Goal: Task Accomplishment & Management: Complete application form

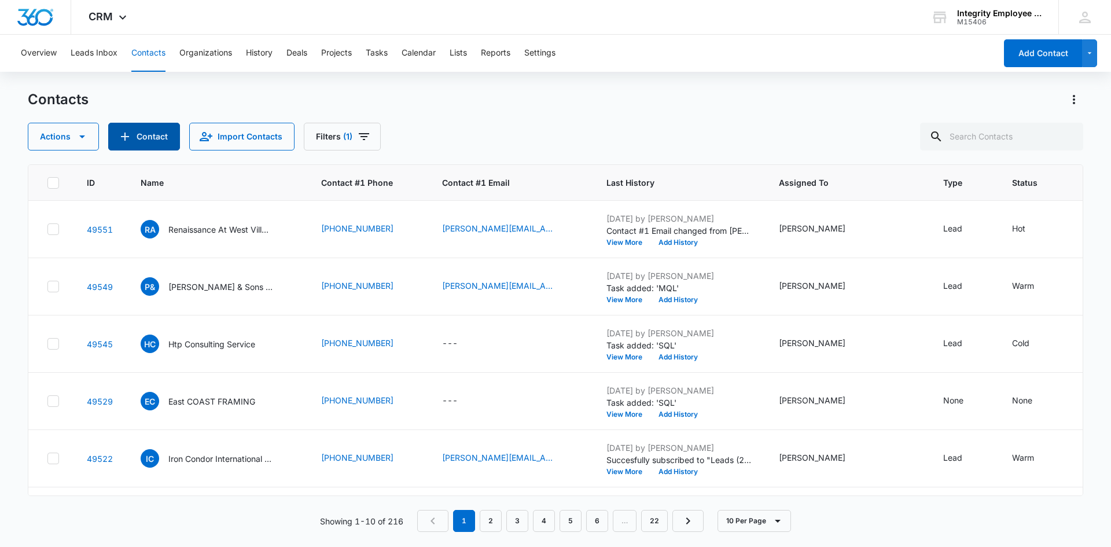
click at [139, 135] on button "Contact" at bounding box center [144, 137] width 72 height 28
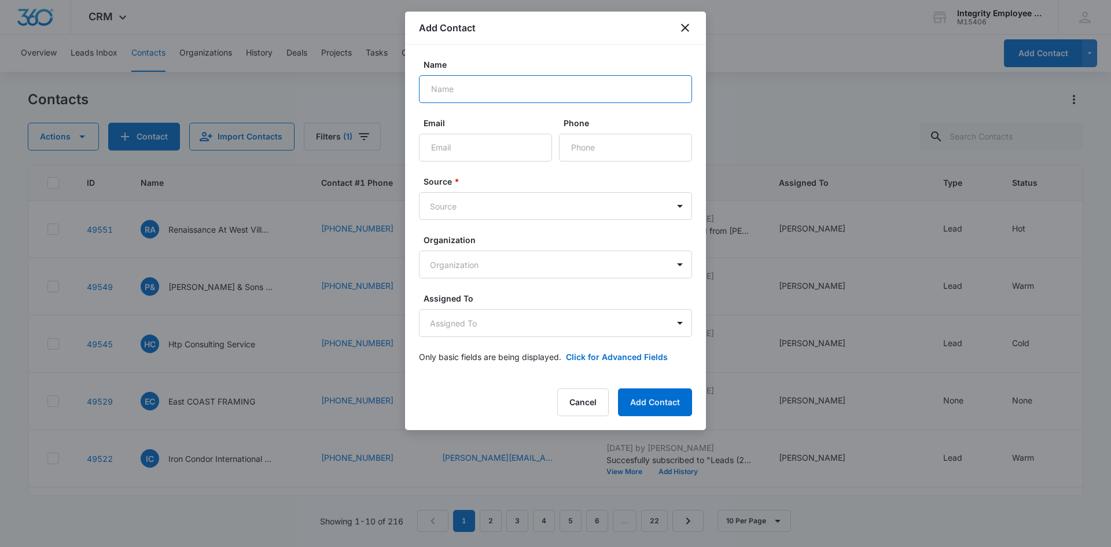
click at [454, 83] on input "Name" at bounding box center [555, 89] width 273 height 28
click at [519, 90] on input "Name" at bounding box center [555, 89] width 273 height 28
type input "p"
type input "Pro Static Powder Coating LLC"
click at [500, 137] on input "Email" at bounding box center [485, 148] width 133 height 28
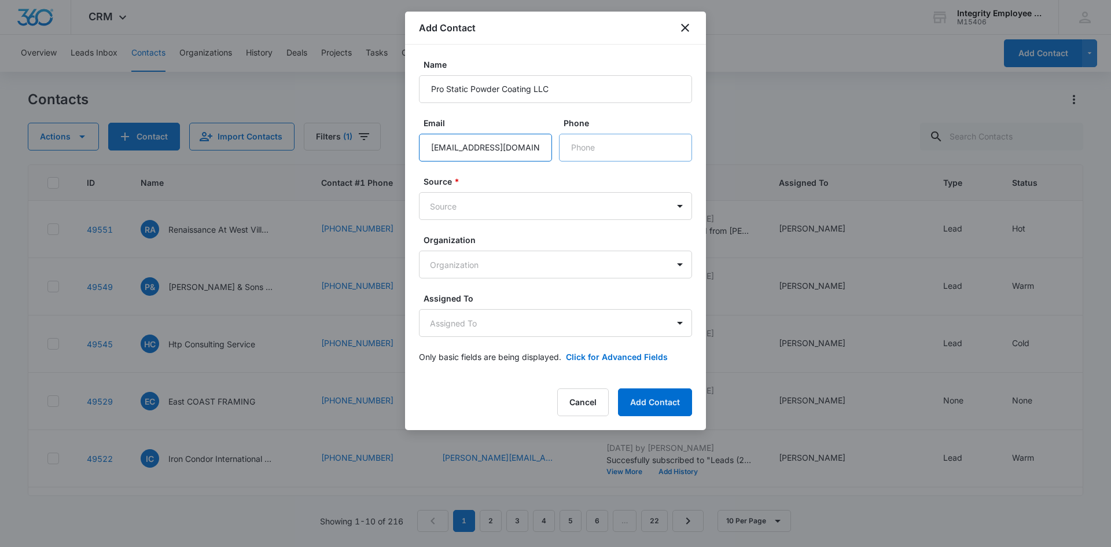
type input "[EMAIL_ADDRESS][DOMAIN_NAME]"
click at [610, 135] on input "Phone" at bounding box center [625, 148] width 133 height 28
type input "[PHONE_NUMBER]"
click at [670, 208] on body "CRM Apps Reputation Websites Forms CRM Email Social Shop Payments POS Content A…" at bounding box center [555, 273] width 1111 height 547
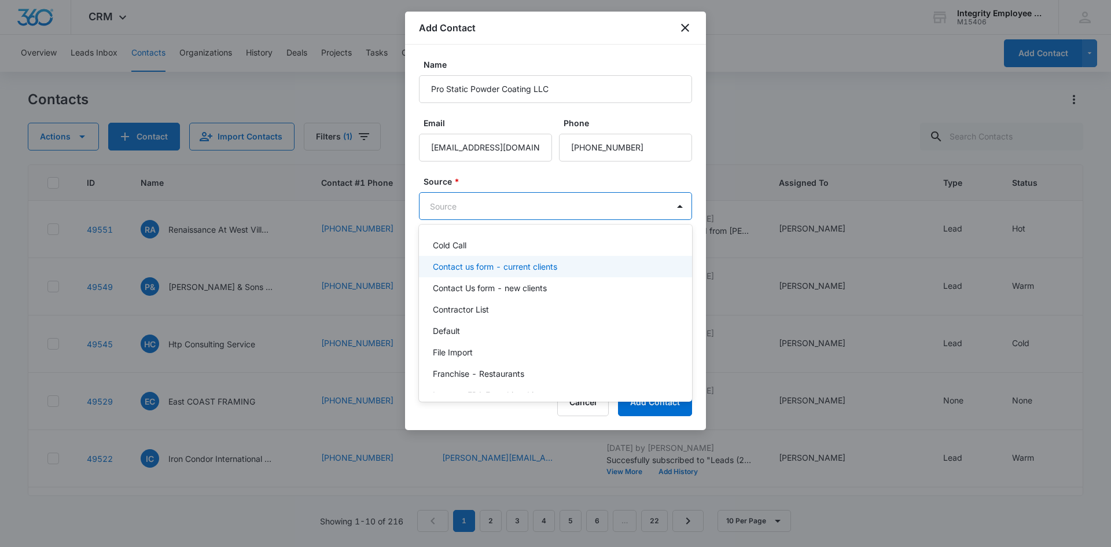
scroll to position [174, 0]
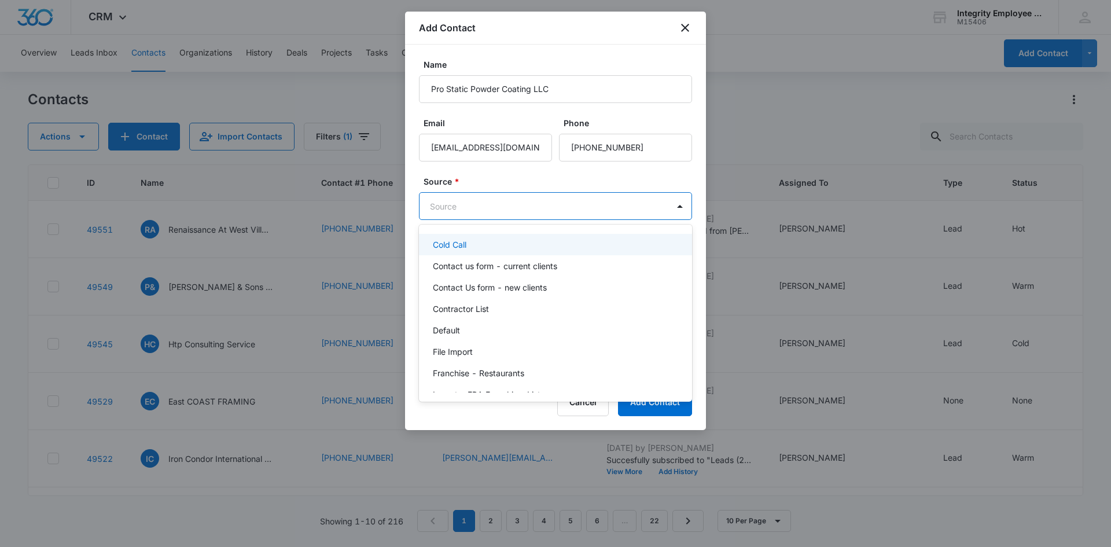
click at [536, 245] on div "Cold Call" at bounding box center [554, 244] width 243 height 12
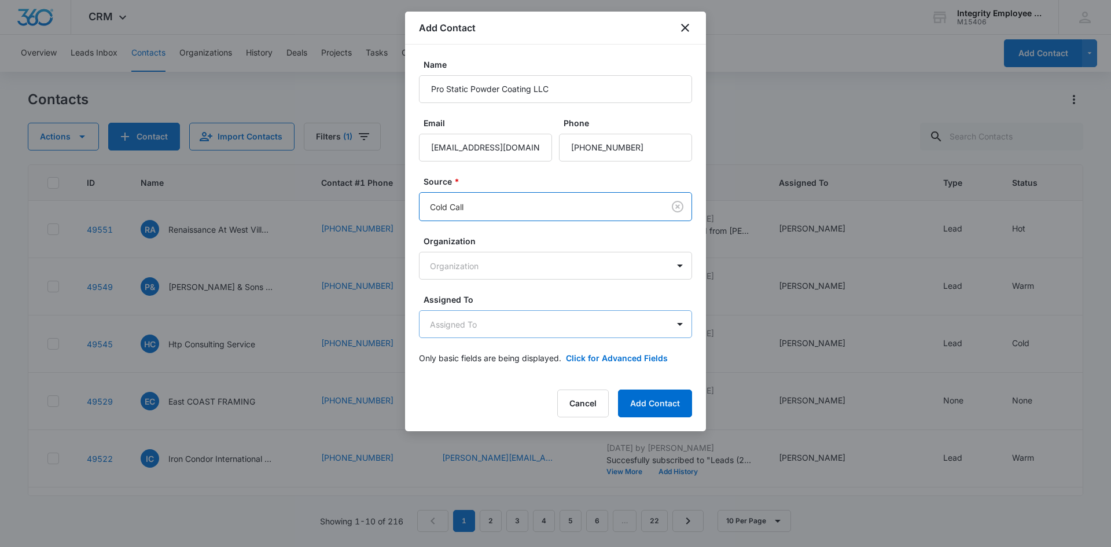
click at [524, 317] on body "CRM Apps Reputation Websites Forms CRM Email Social Shop Payments POS Content A…" at bounding box center [555, 273] width 1111 height 547
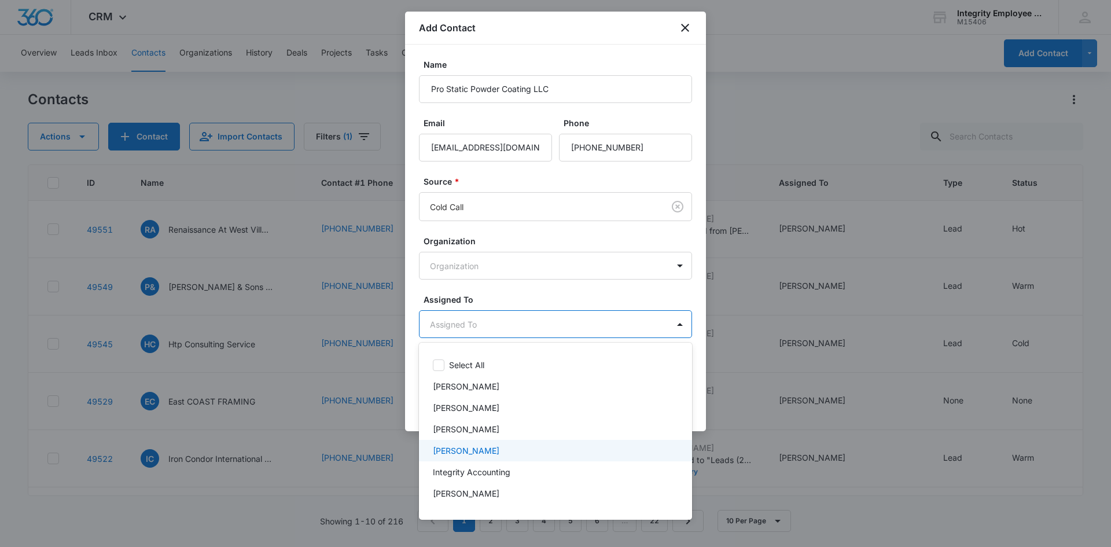
click at [486, 444] on div "[PERSON_NAME]" at bounding box center [555, 450] width 273 height 21
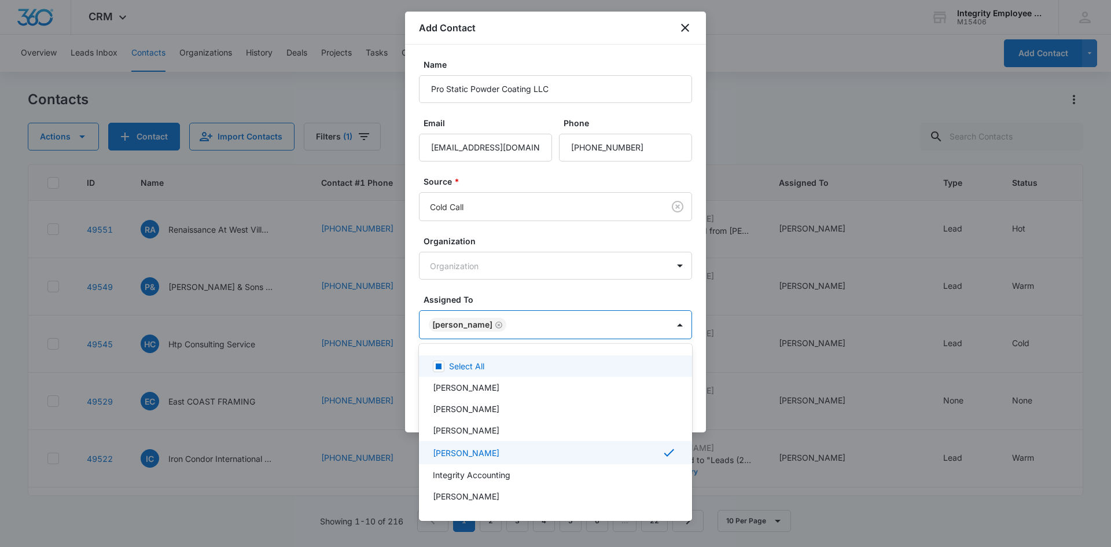
click at [543, 283] on div at bounding box center [555, 273] width 1111 height 547
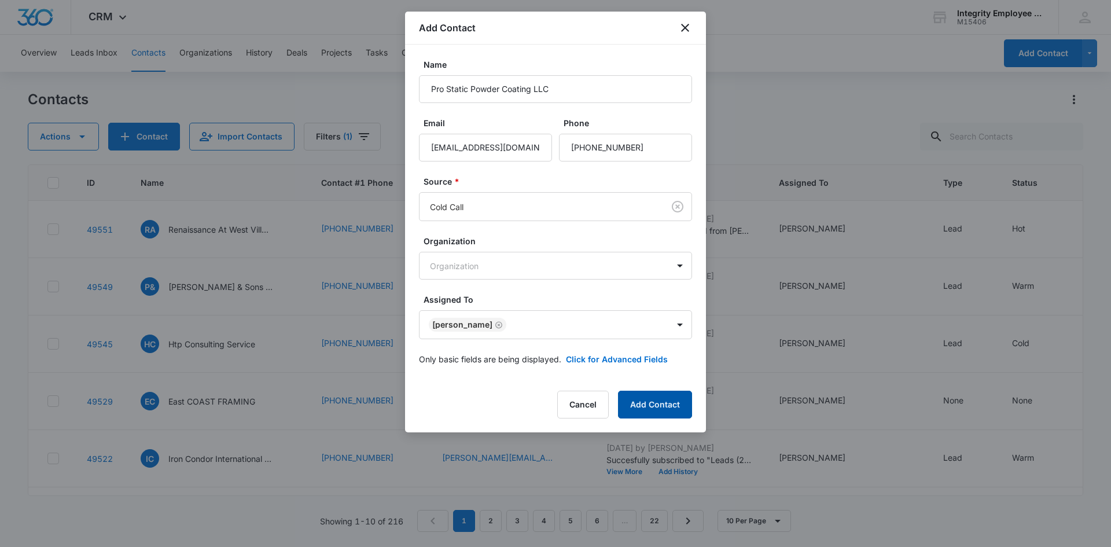
click at [652, 397] on button "Add Contact" at bounding box center [655, 404] width 74 height 28
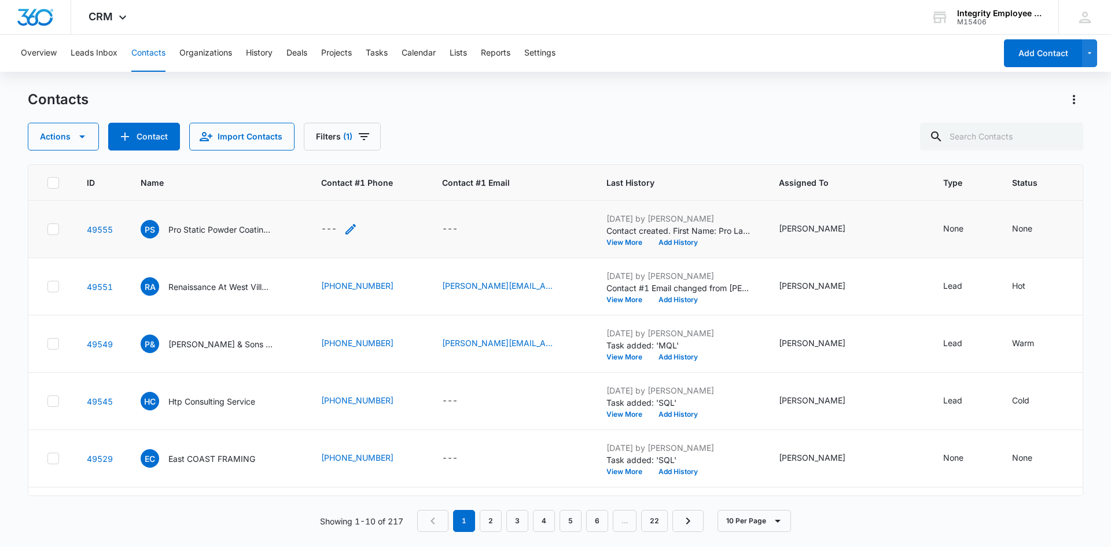
click at [331, 224] on div "---" at bounding box center [329, 229] width 16 height 14
click at [248, 228] on p "Pro Static Powder Coating LLC" at bounding box center [220, 229] width 104 height 12
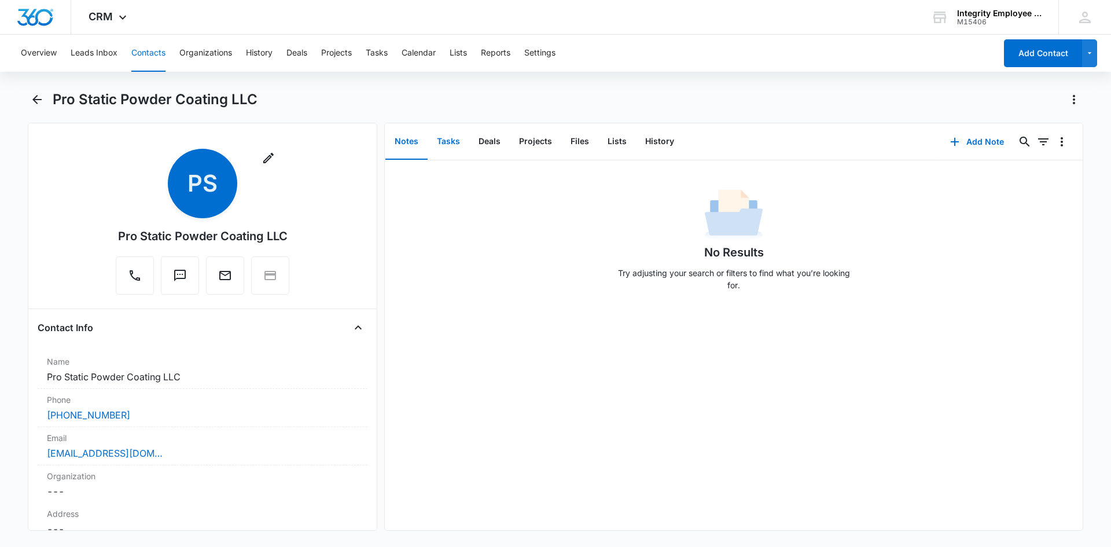
click at [452, 140] on button "Tasks" at bounding box center [448, 142] width 42 height 36
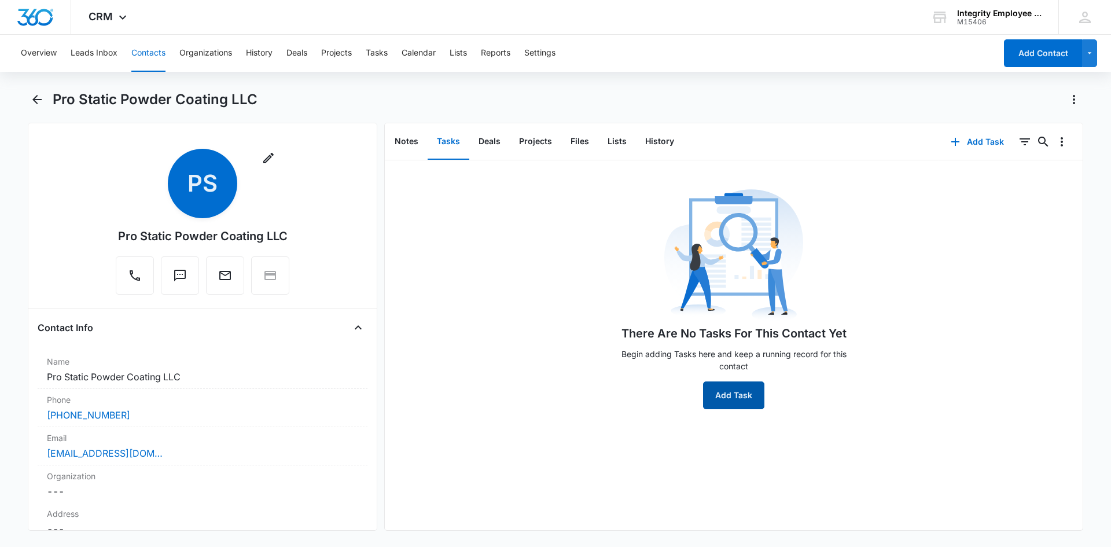
click at [744, 394] on button "Add Task" at bounding box center [733, 395] width 61 height 28
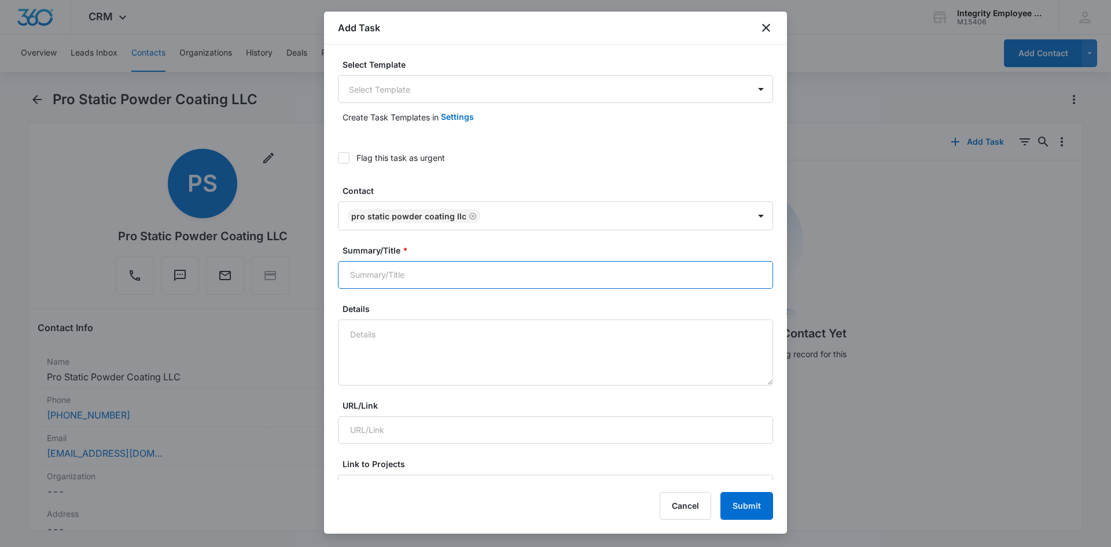
click at [432, 281] on input "Summary/Title *" at bounding box center [555, 275] width 435 height 28
type input "MQL"
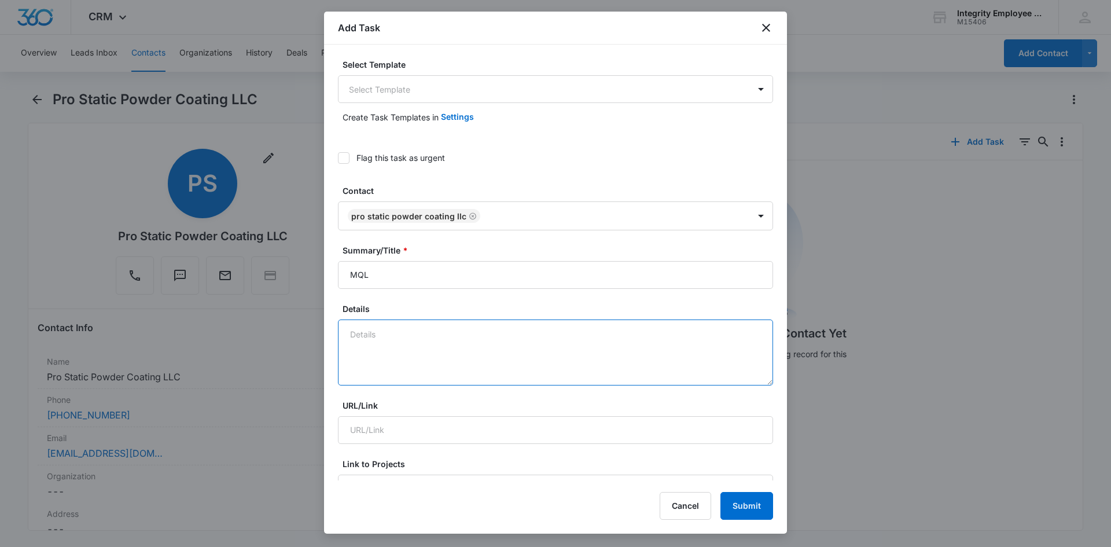
click at [411, 337] on textarea "Details" at bounding box center [555, 352] width 435 height 66
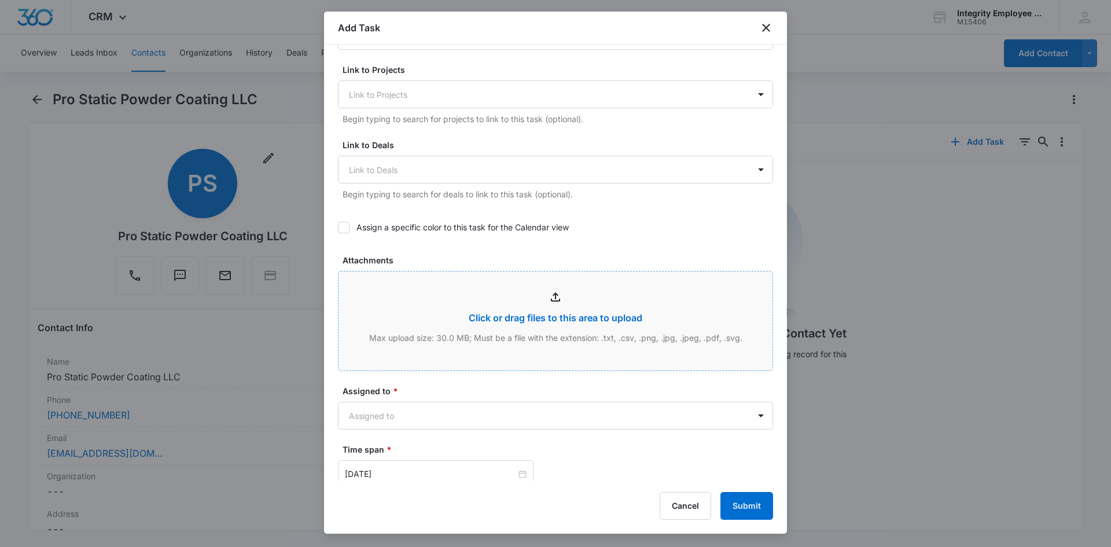
scroll to position [521, 0]
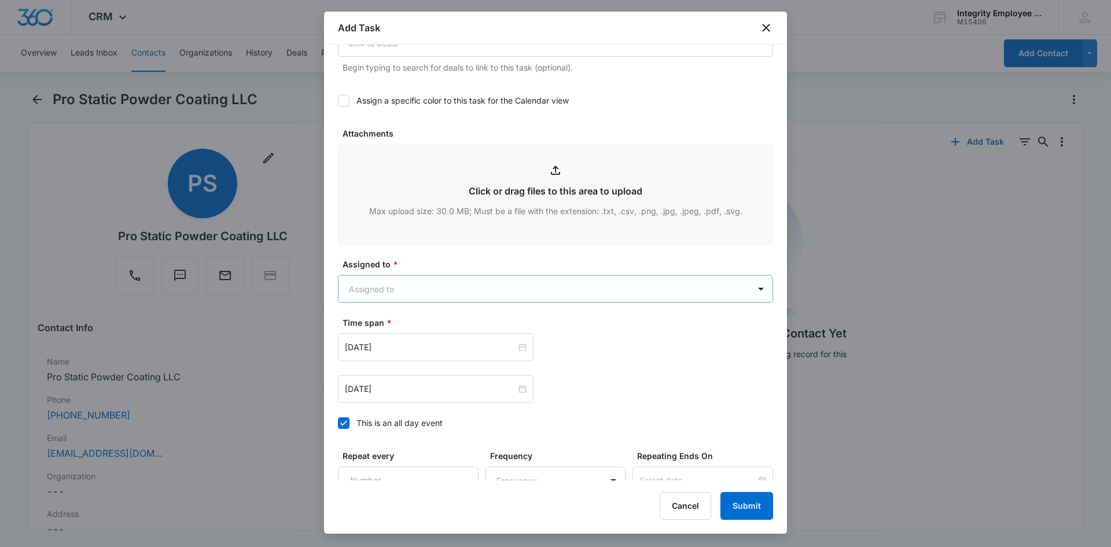
type textarea "9/11- Andrew is interested in outsourcing in the future, currently using QuickB…"
click at [491, 294] on body "CRM Apps Reputation Websites Forms CRM Email Social Shop Payments POS Content A…" at bounding box center [555, 273] width 1111 height 547
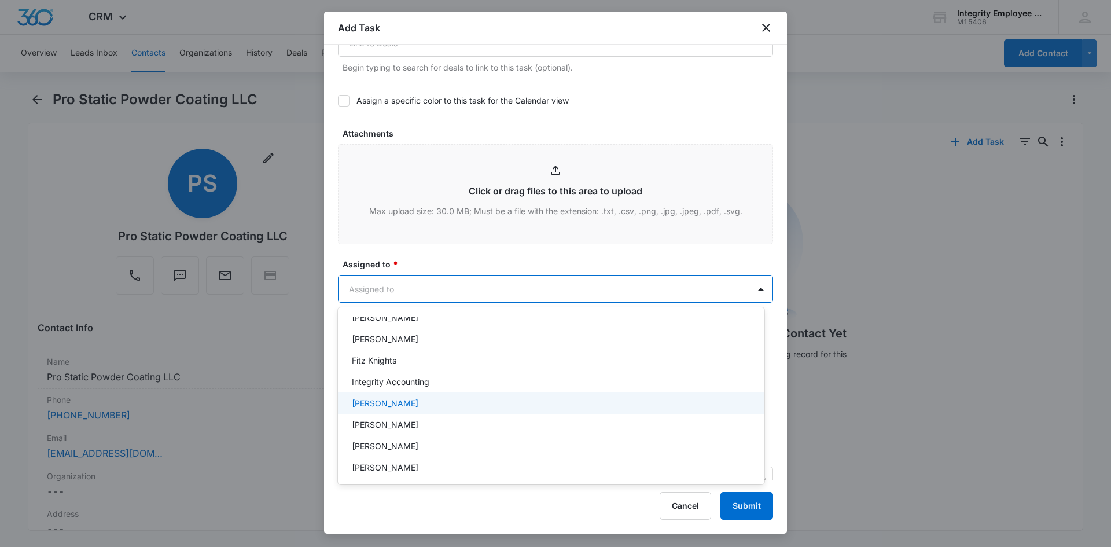
scroll to position [167, 0]
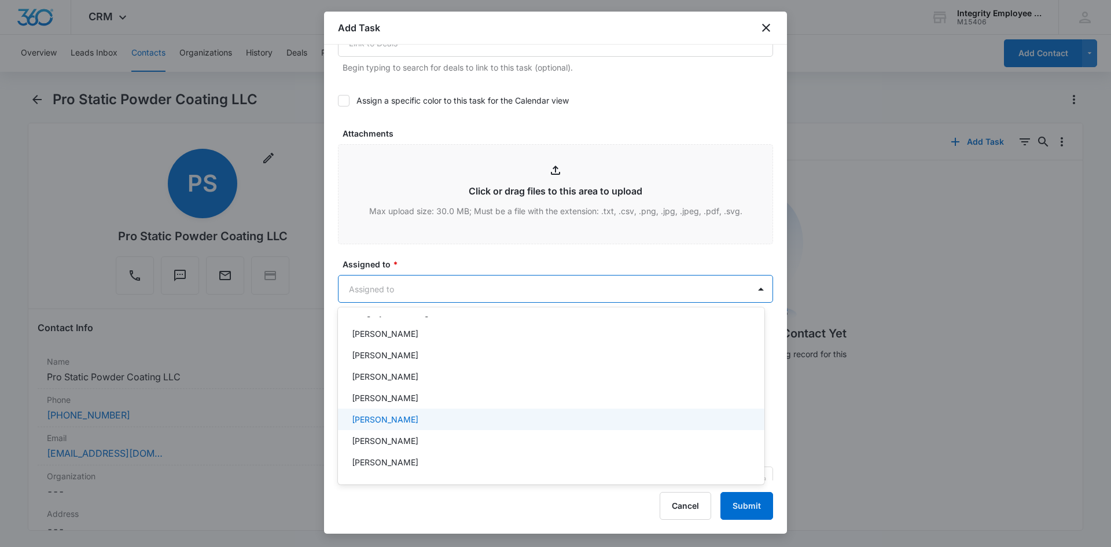
click at [415, 418] on div "[PERSON_NAME]" at bounding box center [550, 419] width 396 height 12
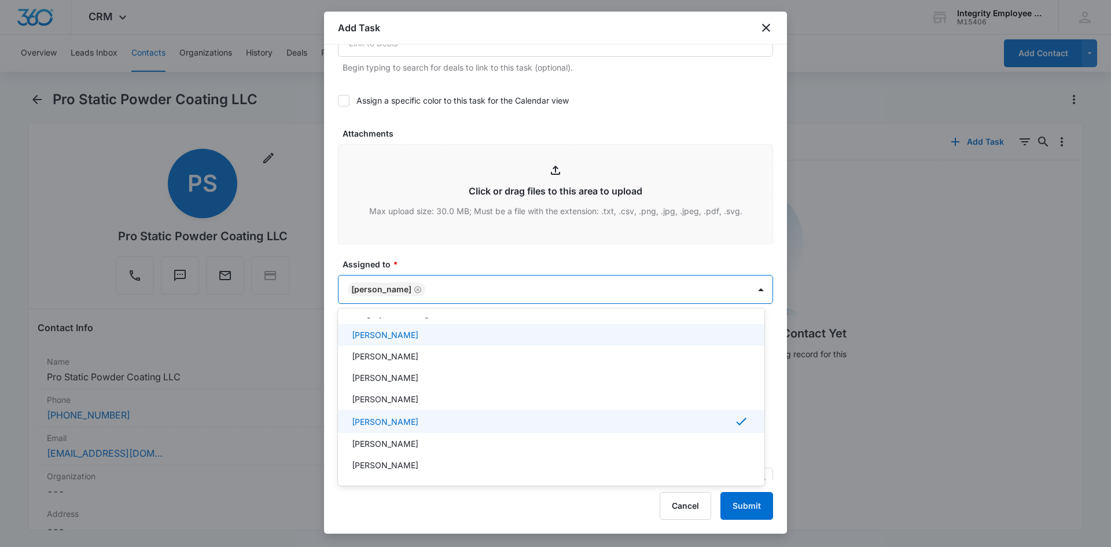
drag, startPoint x: 484, startPoint y: 262, endPoint x: 529, endPoint y: 297, distance: 56.9
click at [484, 262] on div at bounding box center [555, 273] width 1111 height 547
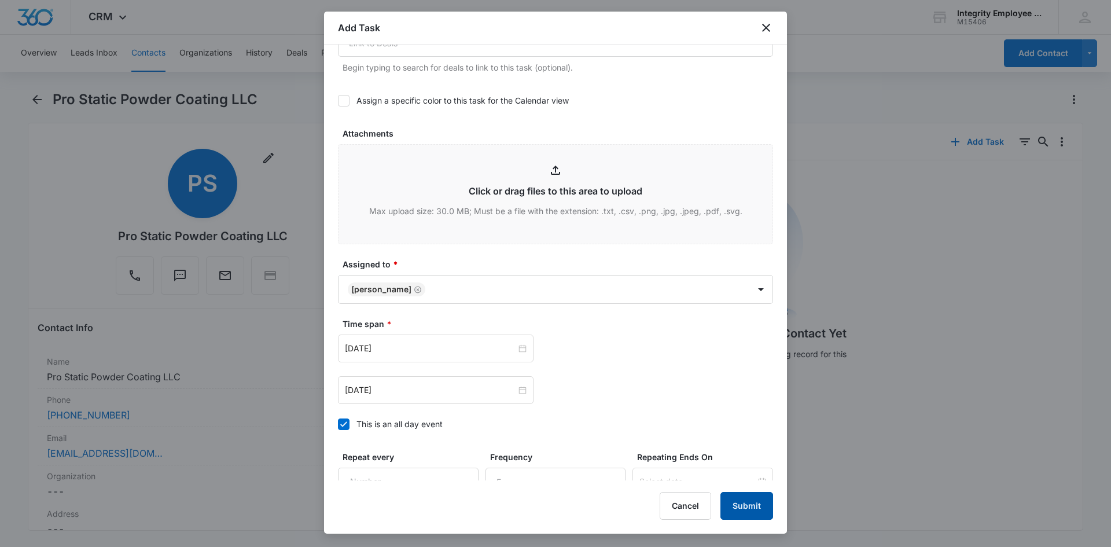
click at [738, 506] on button "Submit" at bounding box center [746, 506] width 53 height 28
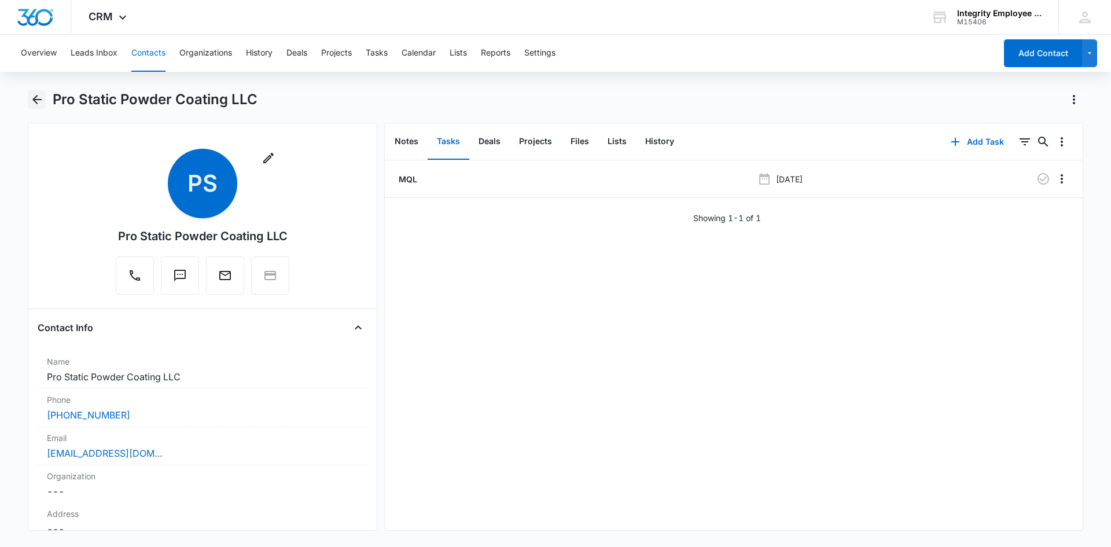
click at [39, 96] on icon "Back" at bounding box center [37, 100] width 14 height 14
